Goal: Complete application form

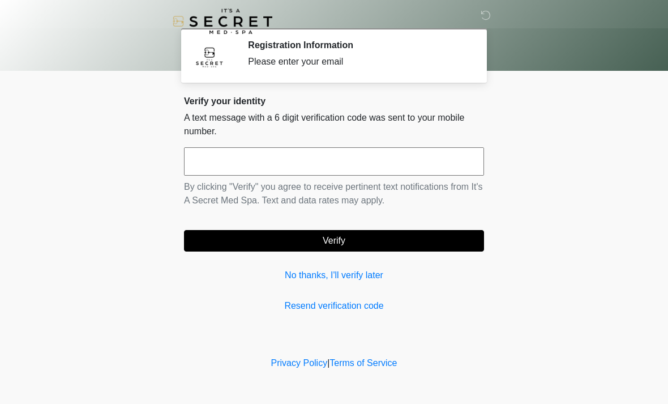
click at [363, 159] on input "text" at bounding box center [334, 161] width 300 height 28
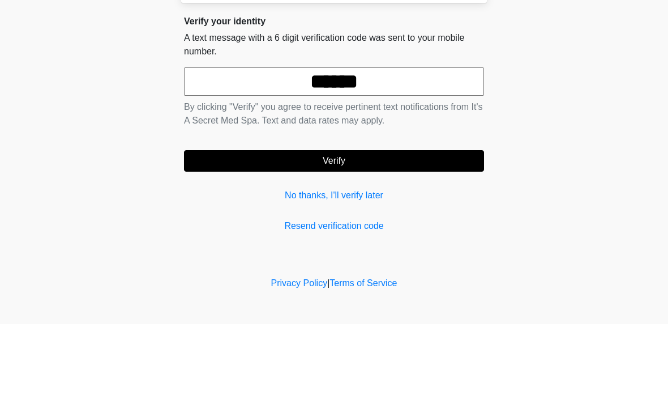
type input "******"
click at [568, 112] on body "‎ ‎ Registration Information Please enter your email Please connect to Wi-Fi no…" at bounding box center [334, 202] width 668 height 404
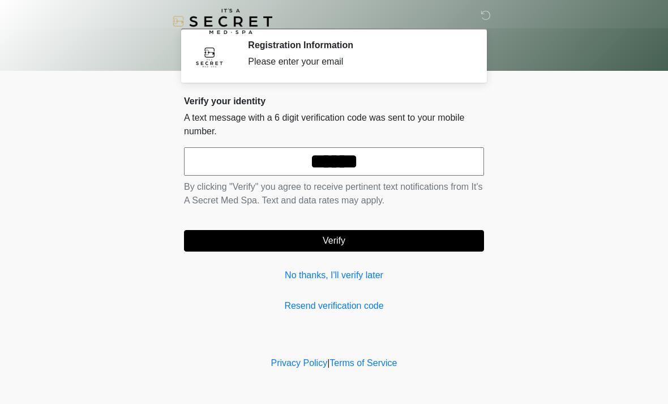
click at [353, 239] on button "Verify" at bounding box center [334, 241] width 300 height 22
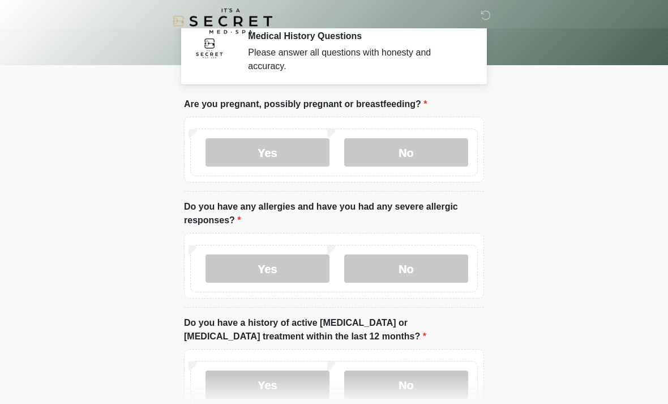
scroll to position [14, 0]
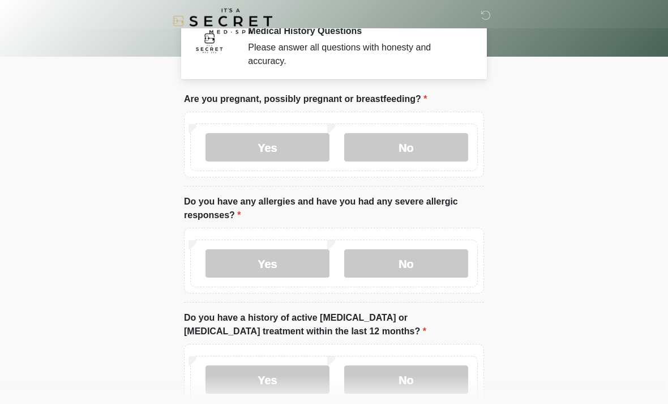
click at [425, 150] on label "No" at bounding box center [406, 148] width 124 height 28
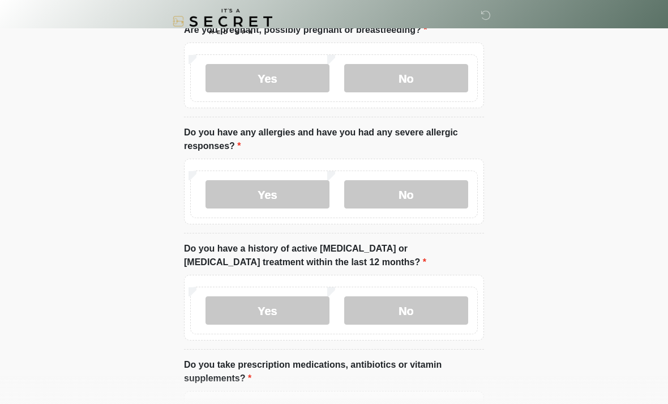
scroll to position [87, 0]
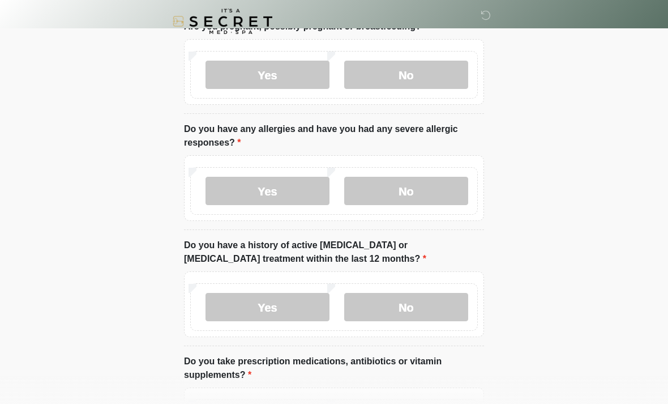
click at [423, 190] on label "No" at bounding box center [406, 191] width 124 height 28
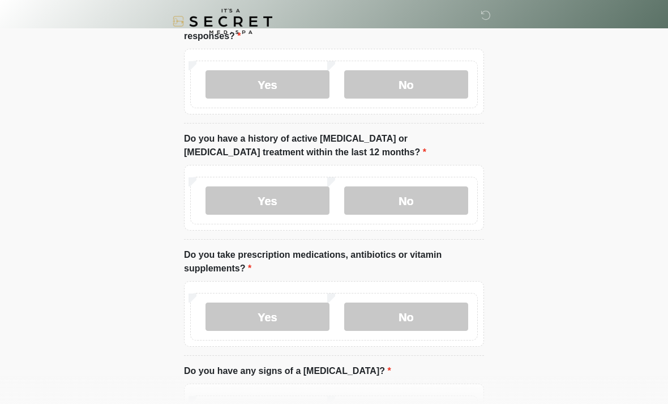
click at [431, 205] on label "No" at bounding box center [406, 200] width 124 height 28
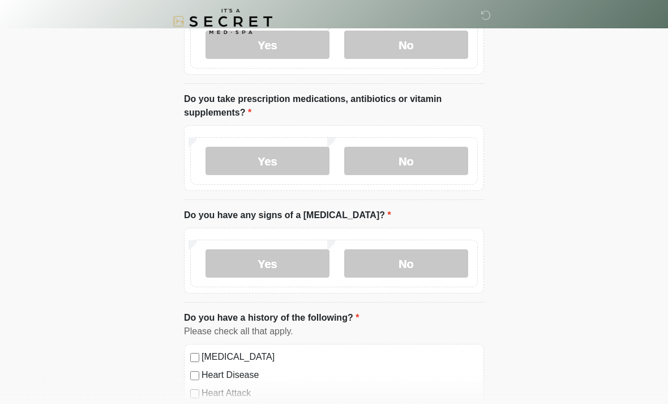
click at [433, 152] on label "No" at bounding box center [406, 161] width 124 height 28
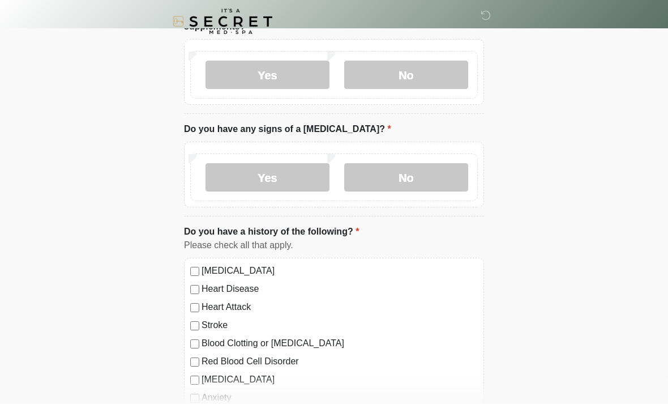
scroll to position [443, 0]
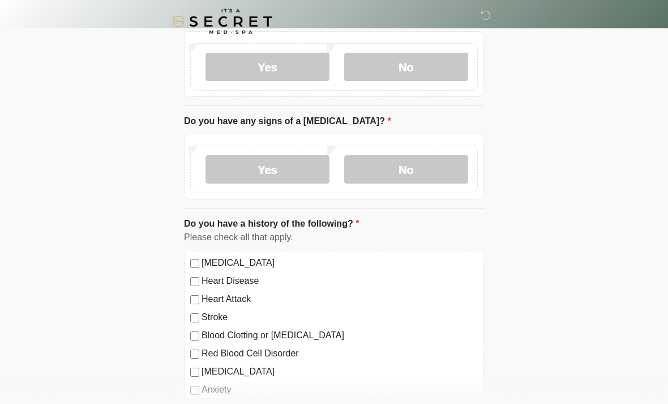
click at [431, 169] on label "No" at bounding box center [406, 169] width 124 height 28
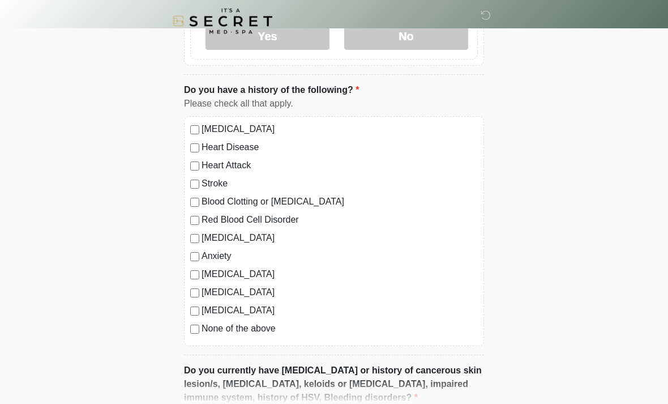
scroll to position [579, 0]
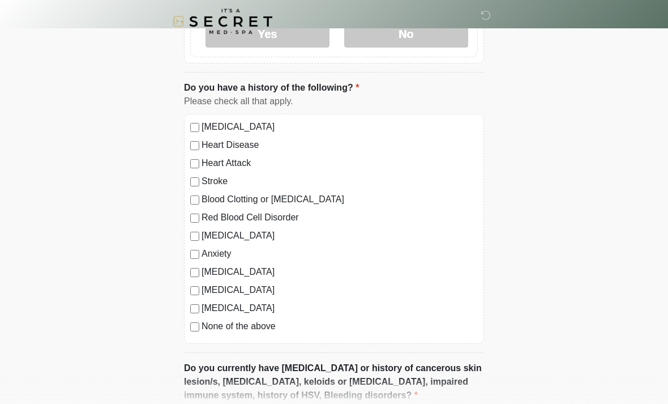
click at [205, 322] on label "None of the above" at bounding box center [340, 326] width 276 height 14
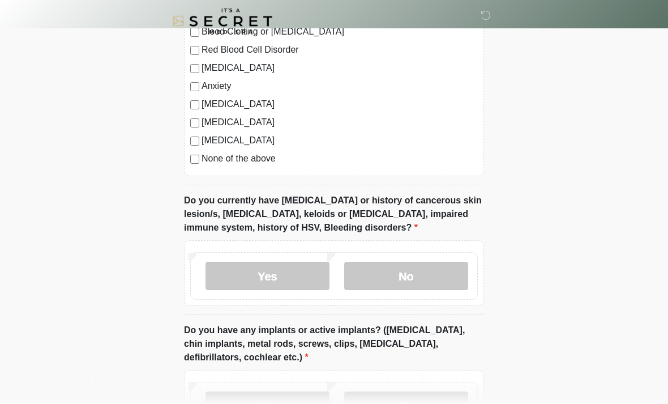
scroll to position [763, 0]
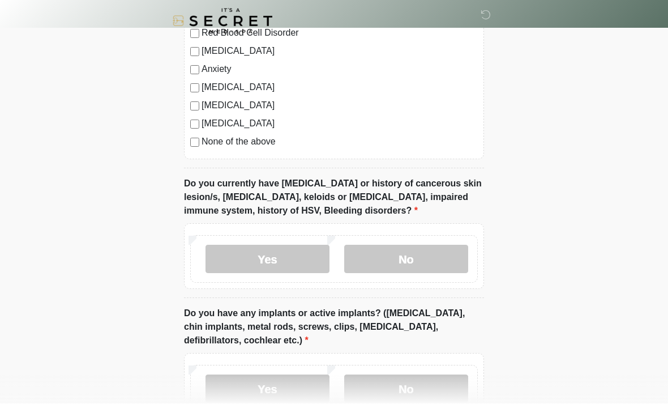
click at [434, 258] on label "No" at bounding box center [406, 259] width 124 height 28
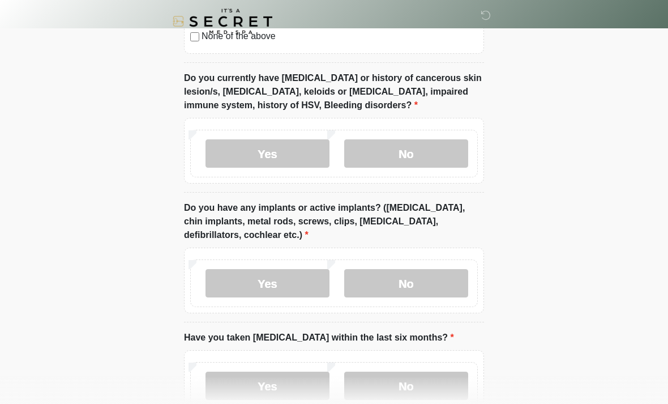
click at [426, 286] on label "No" at bounding box center [406, 283] width 124 height 28
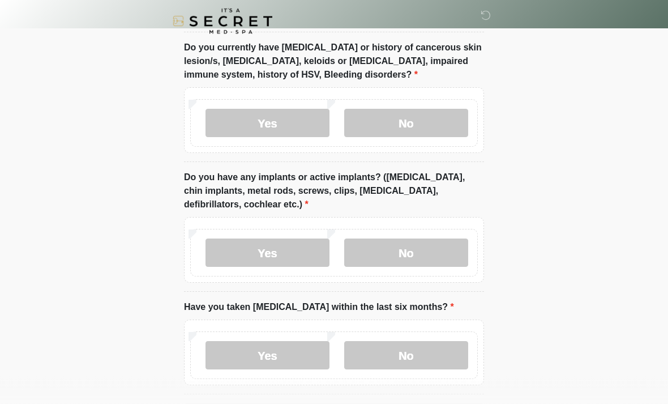
scroll to position [943, 0]
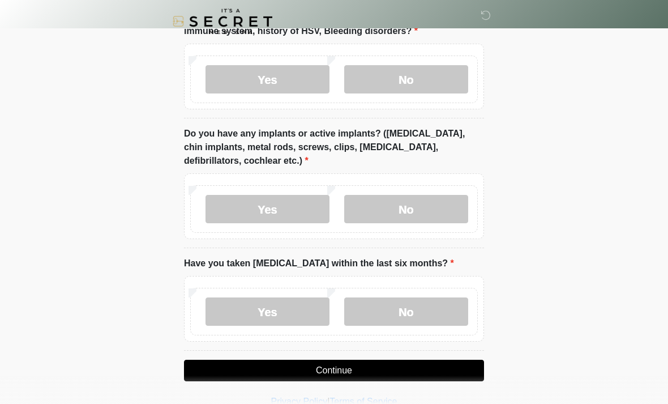
click at [405, 307] on label "No" at bounding box center [406, 311] width 124 height 28
click at [346, 374] on button "Continue" at bounding box center [334, 370] width 300 height 22
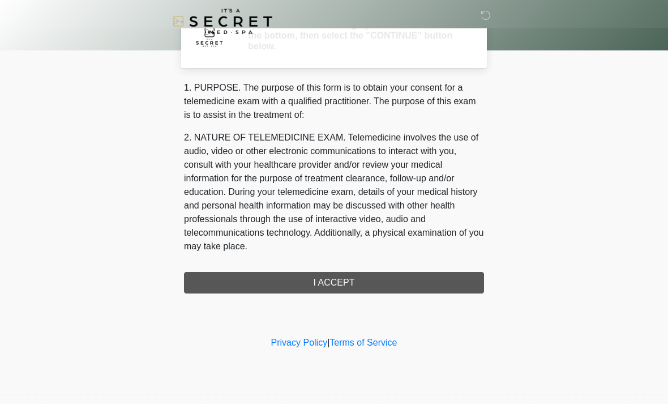
scroll to position [0, 0]
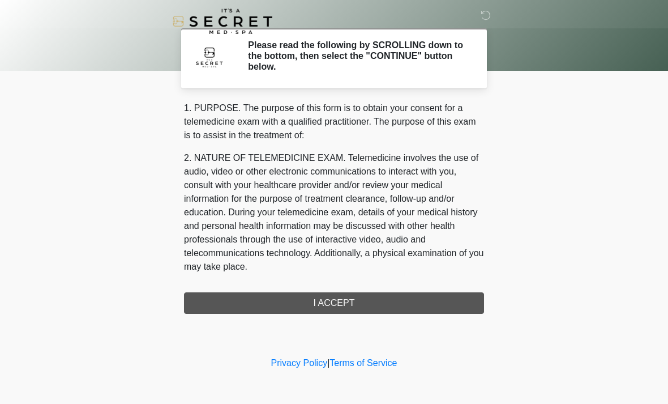
click at [345, 304] on div "1. PURPOSE. The purpose of this form is to obtain your consent for a telemedici…" at bounding box center [334, 207] width 300 height 212
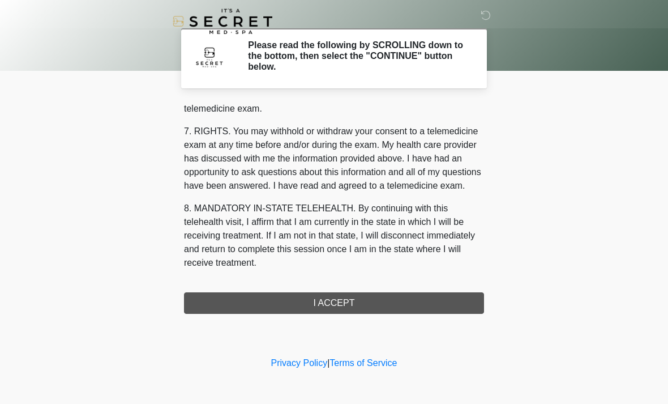
click at [346, 302] on div "1. PURPOSE. The purpose of this form is to obtain your consent for a telemedici…" at bounding box center [334, 207] width 300 height 212
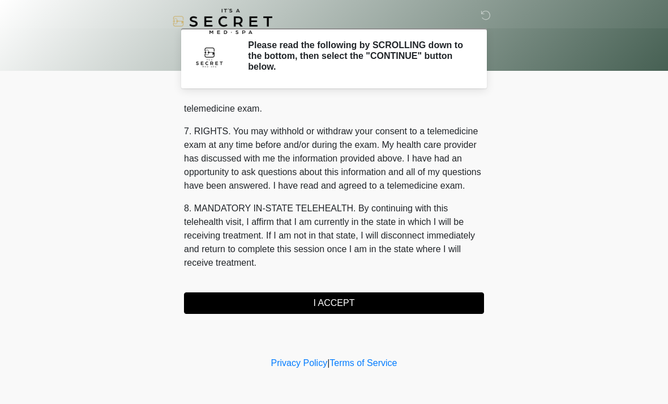
click at [326, 310] on button "I ACCEPT" at bounding box center [334, 303] width 300 height 22
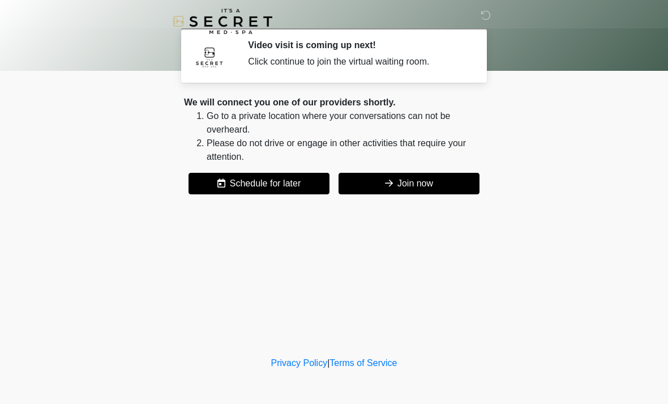
click at [408, 178] on button "Join now" at bounding box center [409, 184] width 141 height 22
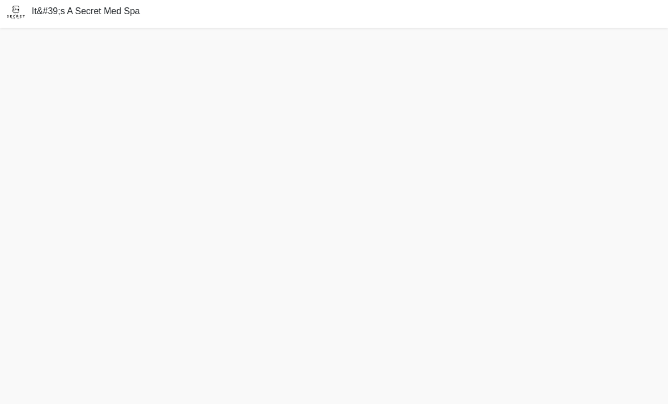
scroll to position [33, 0]
